Goal: Browse casually: Explore the website without a specific task or goal

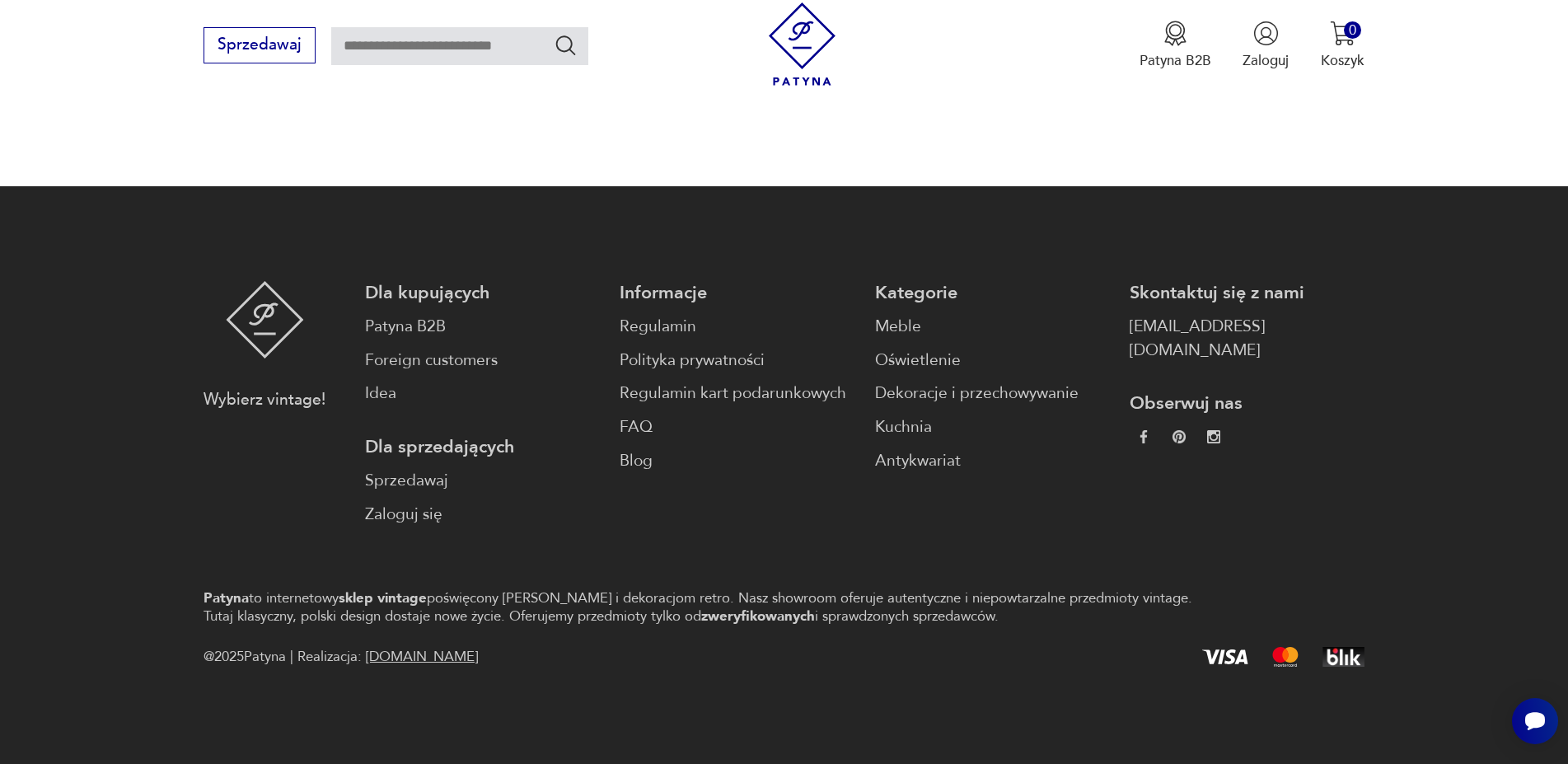
scroll to position [2171, 0]
click at [361, 344] on div "Wybierz vintage! Dla kupujących Patyna B2B Foreign customers Idea Dla sprzedają…" at bounding box center [783, 404] width 1160 height 245
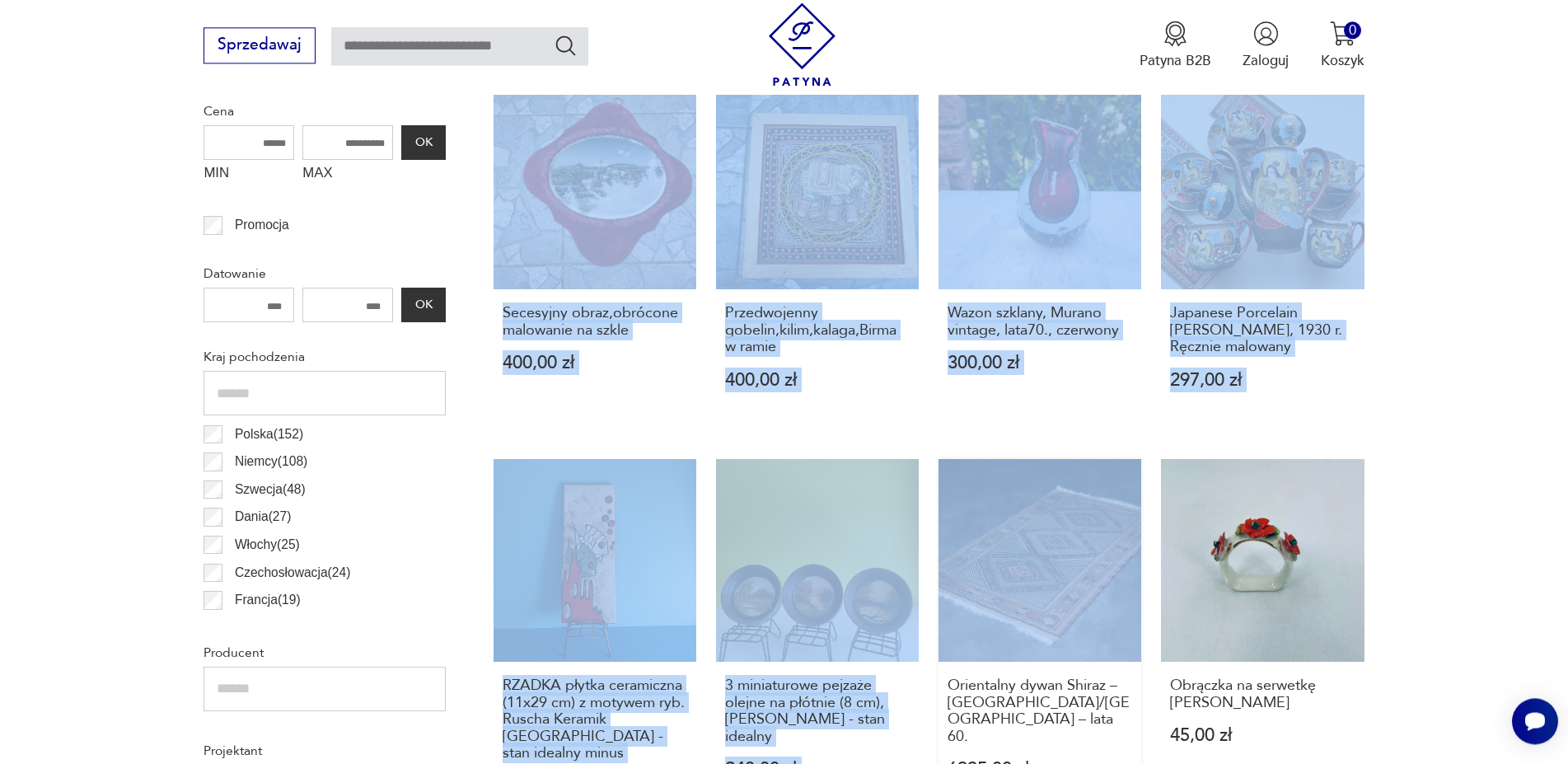
scroll to position [994, 0]
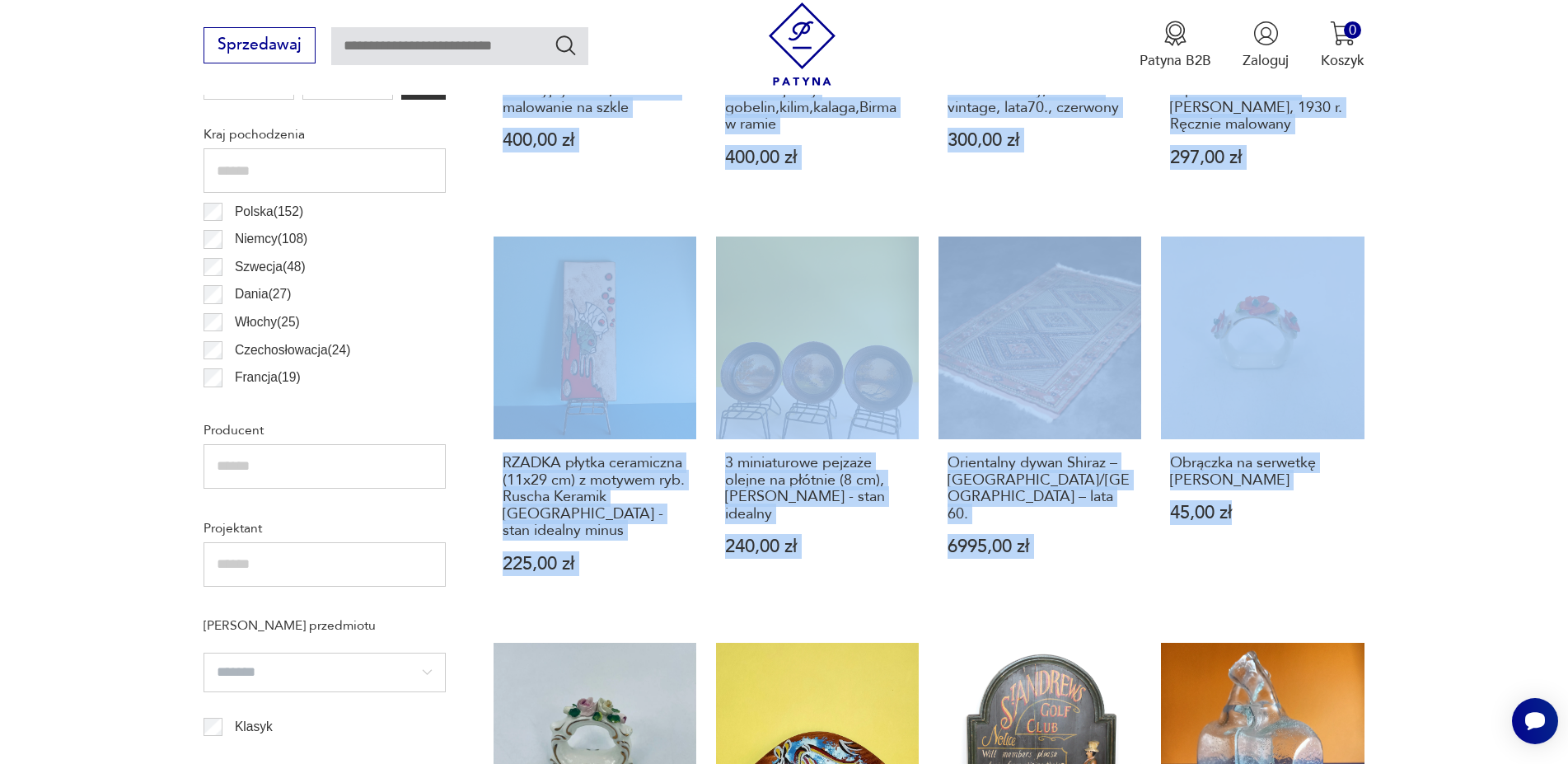
drag, startPoint x: 98, startPoint y: 232, endPoint x: 1396, endPoint y: 567, distance: 1340.5
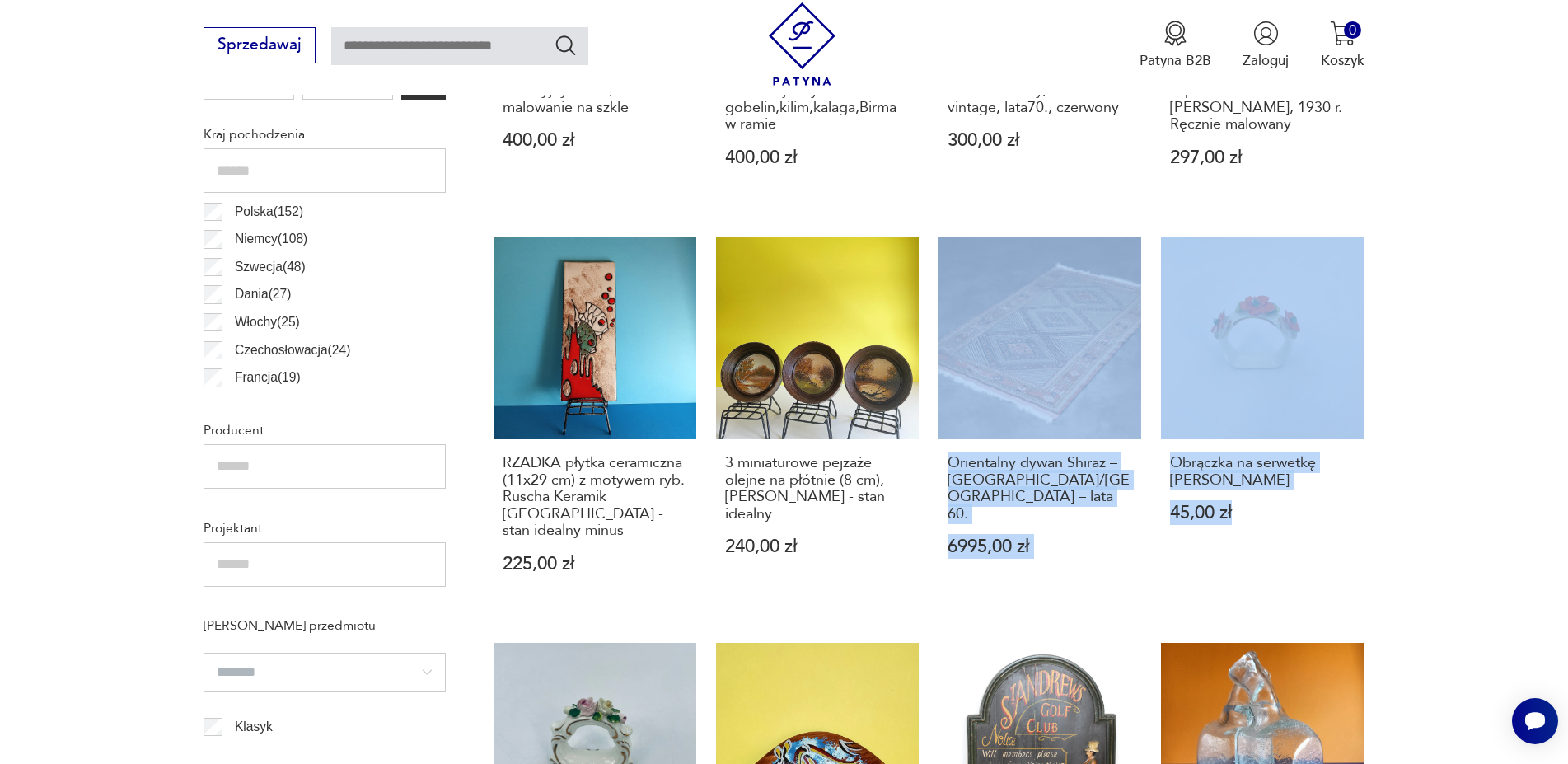
drag, startPoint x: 1532, startPoint y: 572, endPoint x: 935, endPoint y: 223, distance: 691.5
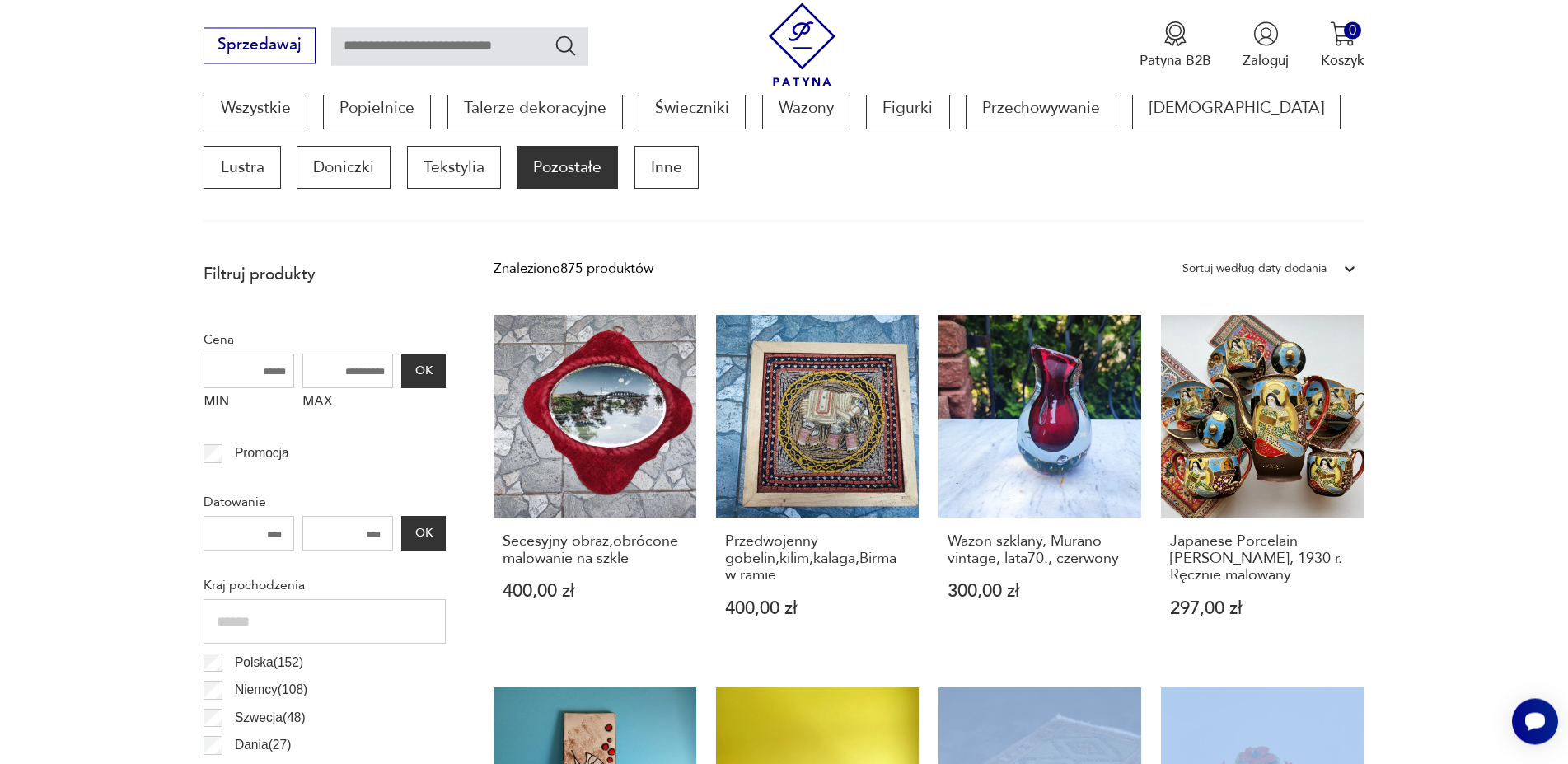
scroll to position [505, 0]
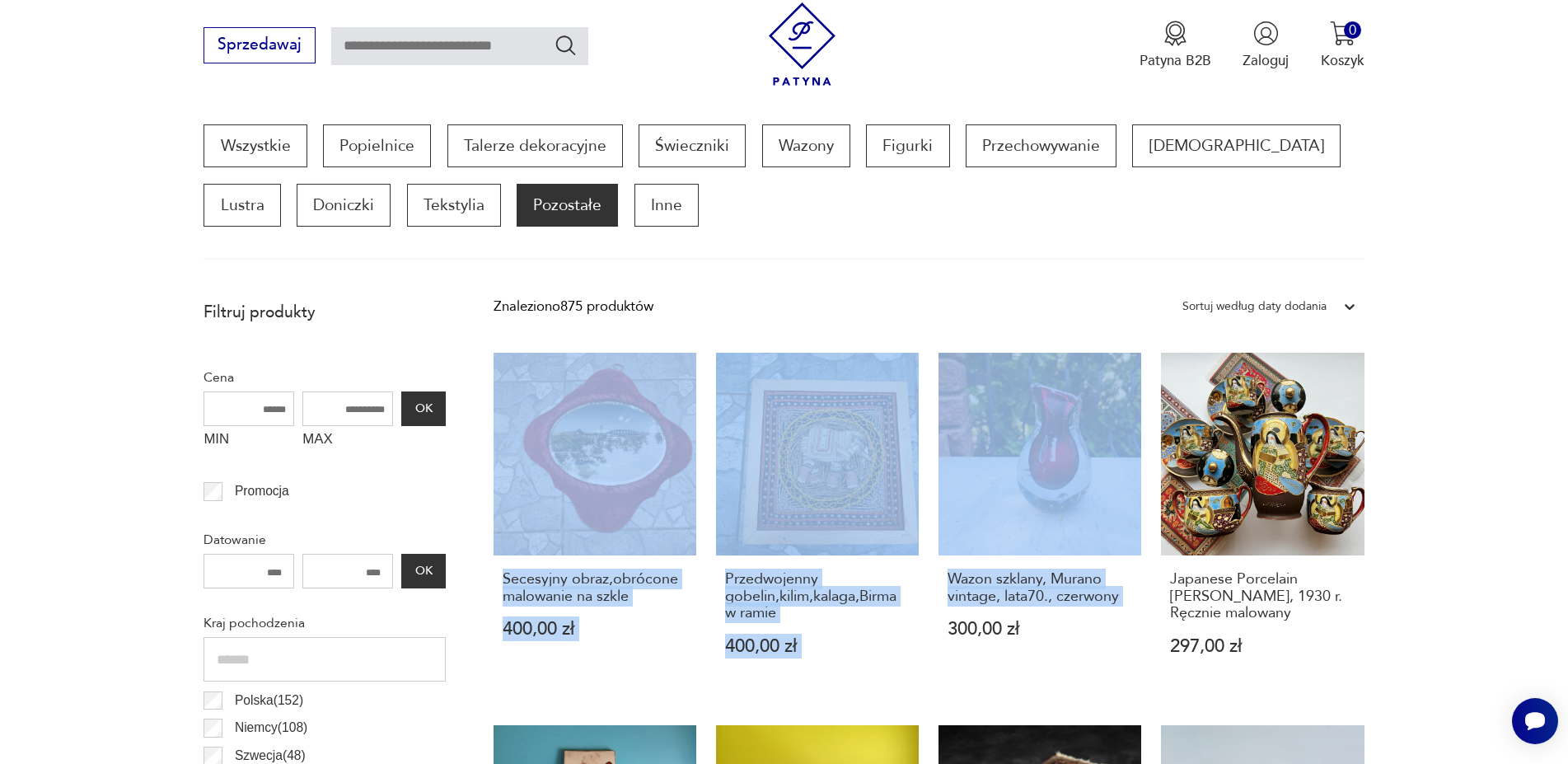
drag, startPoint x: 455, startPoint y: 286, endPoint x: 932, endPoint y: 684, distance: 621.2
